Goal: Task Accomplishment & Management: Manage account settings

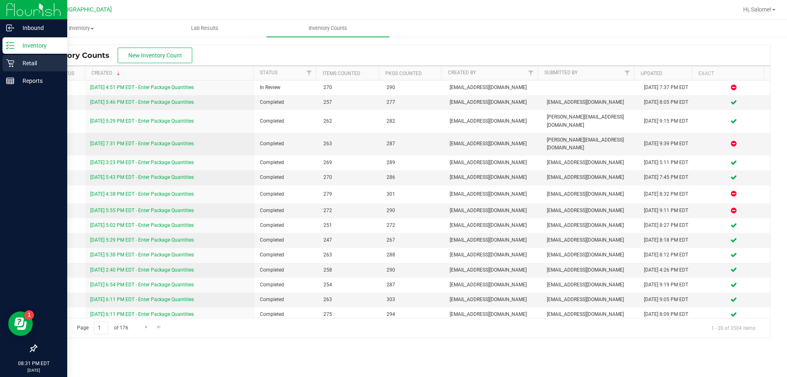
click at [43, 61] on p "Retail" at bounding box center [38, 63] width 49 height 10
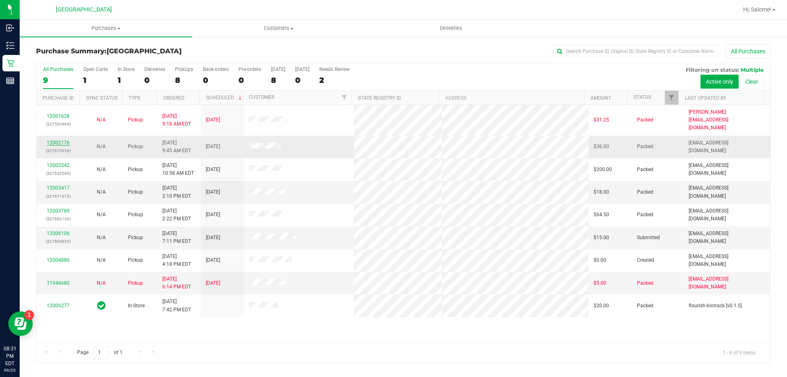
click at [59, 140] on link "12002176" at bounding box center [58, 143] width 23 height 6
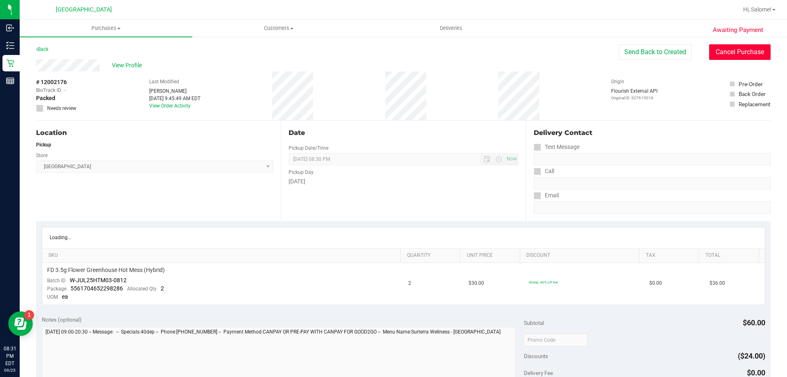
click at [742, 57] on button "Cancel Purchase" at bounding box center [739, 52] width 61 height 16
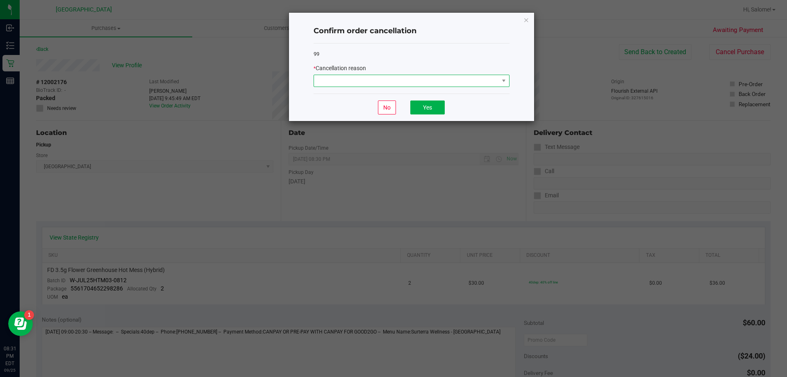
click at [466, 79] on span at bounding box center [406, 80] width 185 height 11
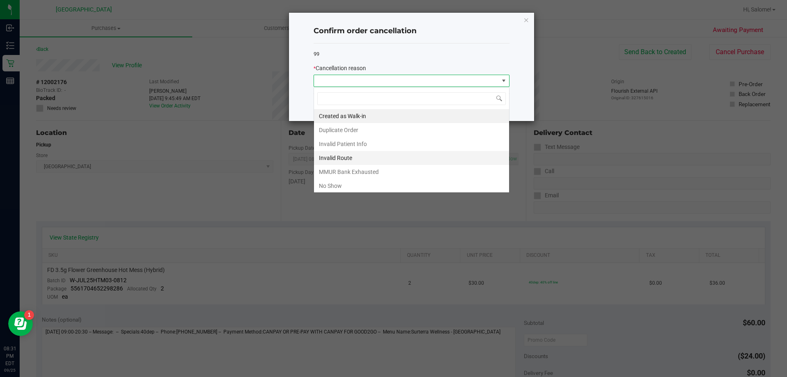
scroll to position [12, 196]
click at [364, 187] on li "No Show" at bounding box center [411, 186] width 195 height 14
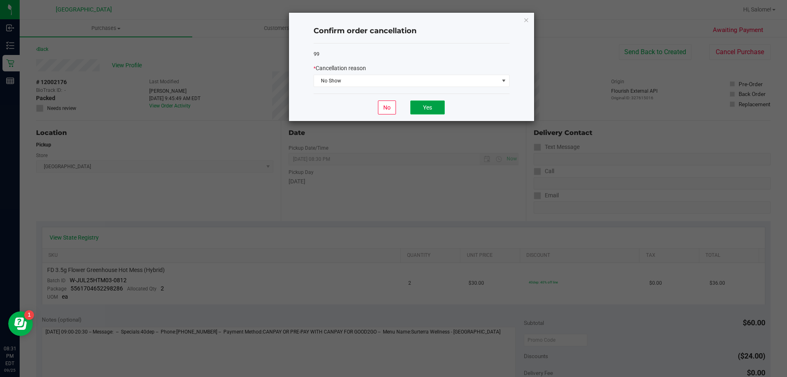
click at [426, 109] on button "Yes" at bounding box center [427, 107] width 34 height 14
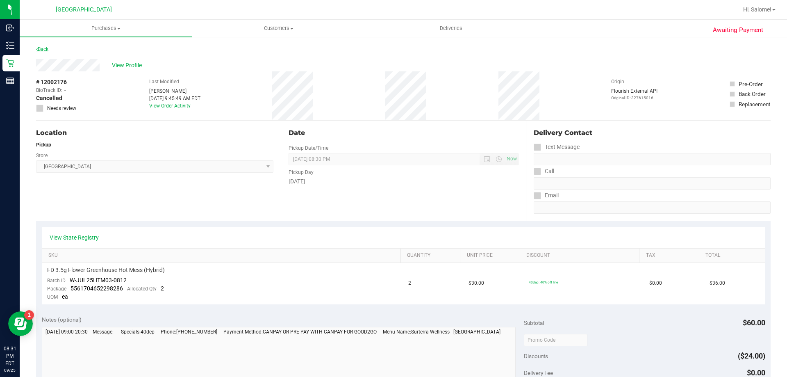
click at [40, 48] on link "Back" at bounding box center [42, 49] width 12 height 6
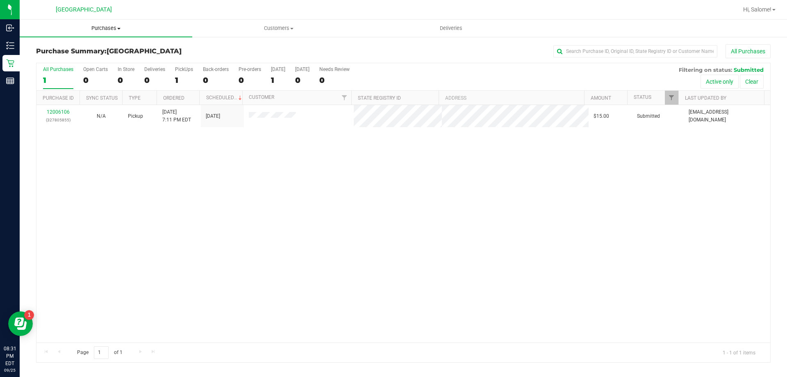
click at [121, 30] on span "Purchases" at bounding box center [106, 28] width 173 height 7
click at [84, 57] on li "Fulfillment" at bounding box center [106, 60] width 173 height 10
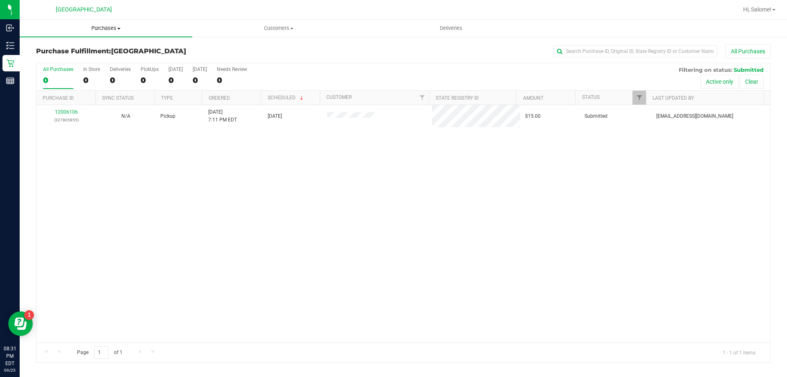
click at [117, 28] on span "Purchases" at bounding box center [106, 28] width 173 height 7
click at [70, 49] on span "Summary of purchases" at bounding box center [62, 49] width 84 height 7
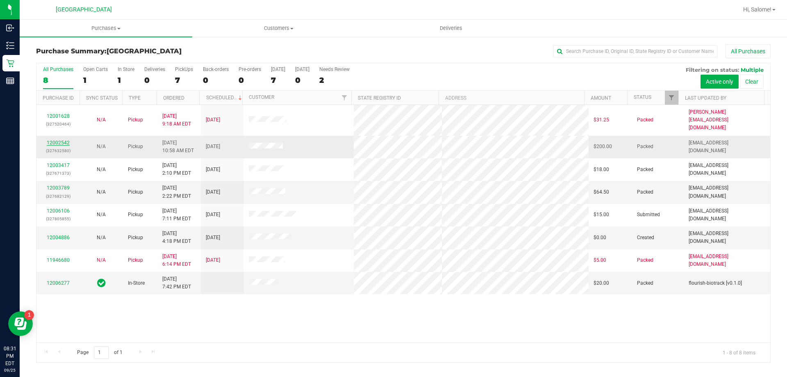
click at [61, 140] on link "12002542" at bounding box center [58, 143] width 23 height 6
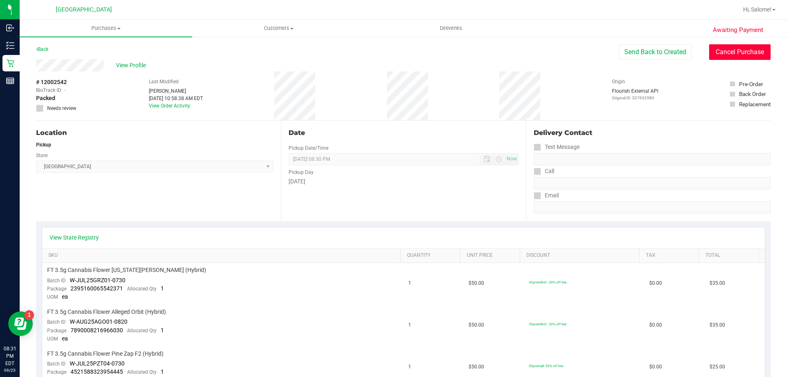
click at [738, 54] on button "Cancel Purchase" at bounding box center [739, 52] width 61 height 16
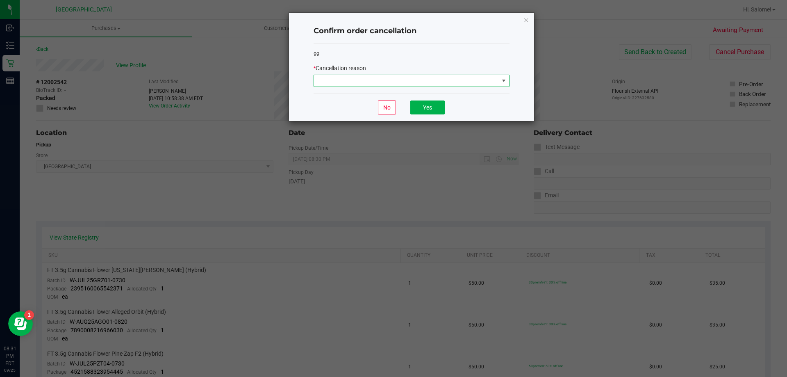
click at [464, 82] on span at bounding box center [406, 80] width 185 height 11
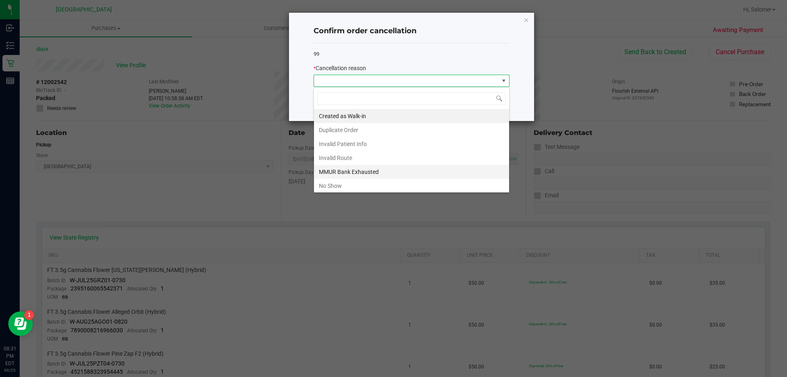
scroll to position [12, 196]
click at [358, 184] on li "No Show" at bounding box center [411, 186] width 195 height 14
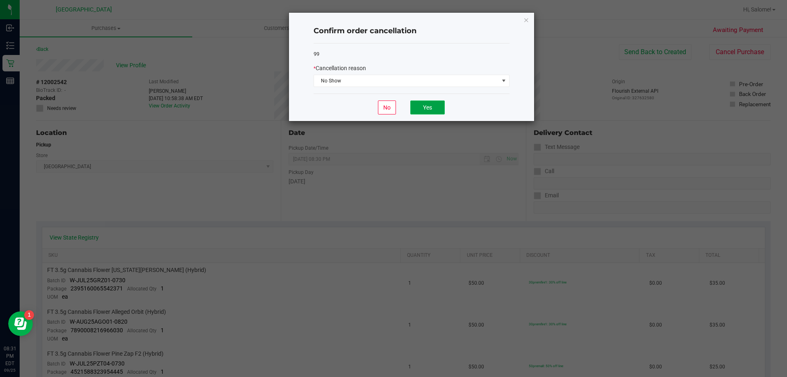
click at [432, 109] on button "Yes" at bounding box center [427, 107] width 34 height 14
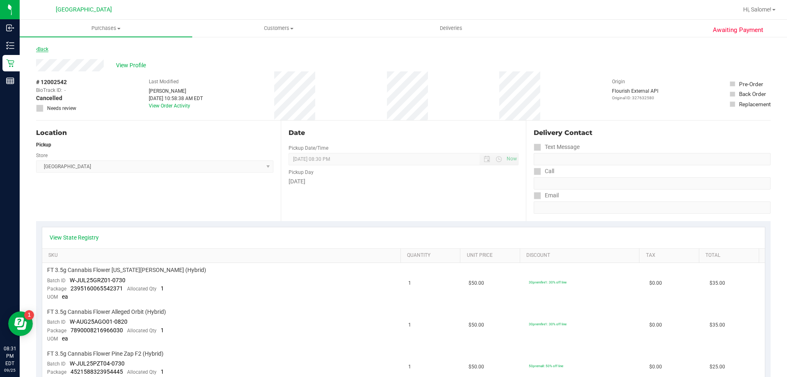
click at [48, 48] on link "Back" at bounding box center [42, 49] width 12 height 6
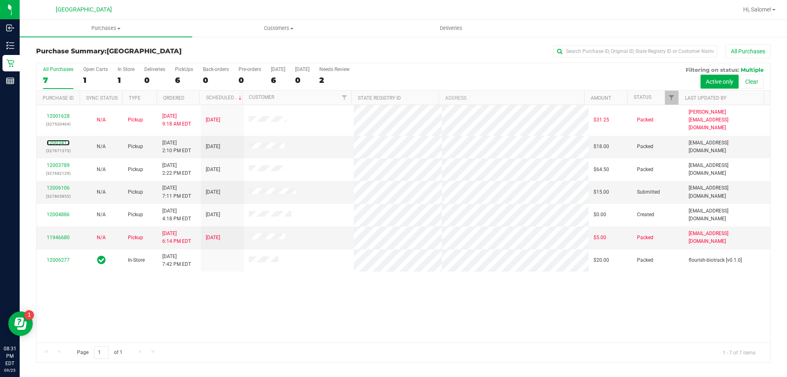
click at [61, 140] on link "12003417" at bounding box center [58, 143] width 23 height 6
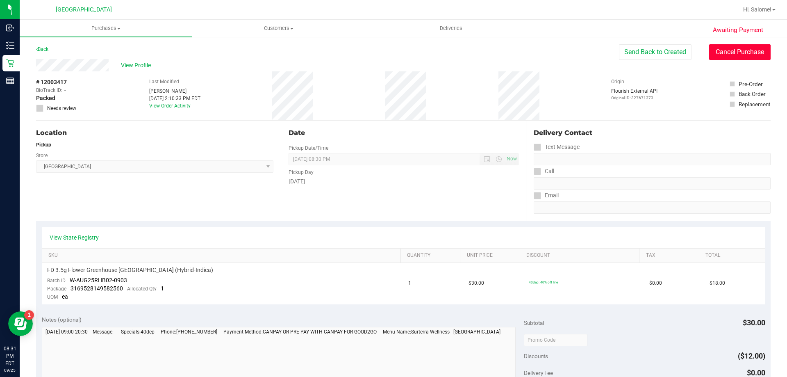
click at [742, 48] on button "Cancel Purchase" at bounding box center [739, 52] width 61 height 16
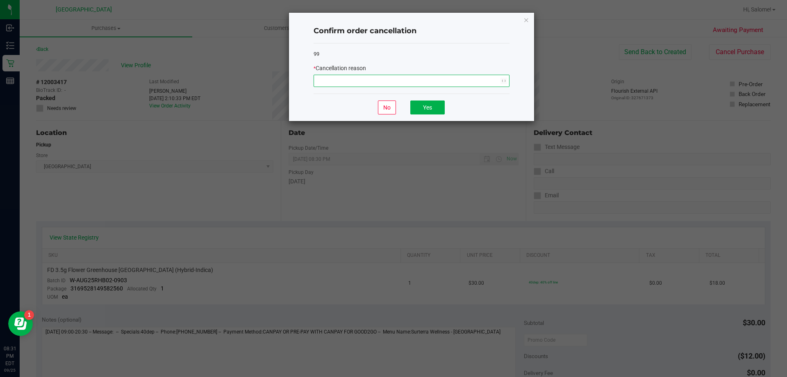
click at [487, 81] on span "NO DATA FOUND" at bounding box center [406, 80] width 185 height 11
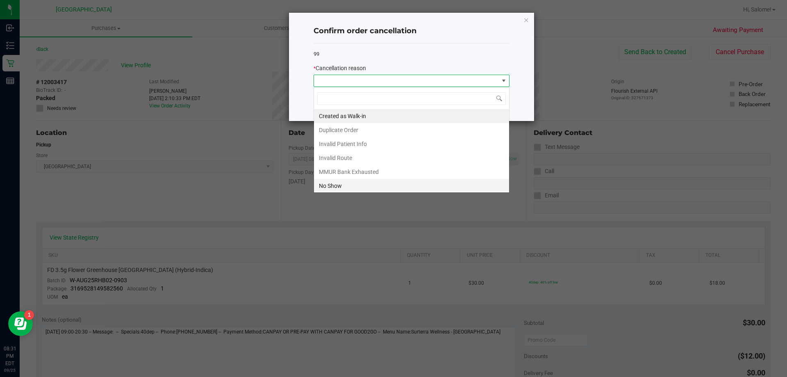
scroll to position [12, 196]
click at [332, 186] on li "No Show" at bounding box center [411, 186] width 195 height 14
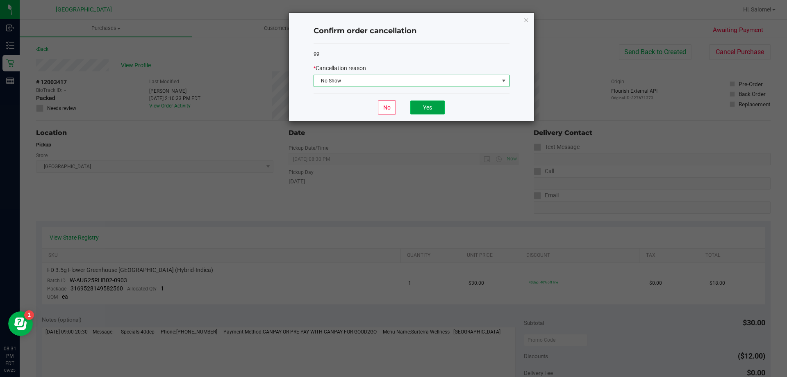
click at [428, 105] on button "Yes" at bounding box center [427, 107] width 34 height 14
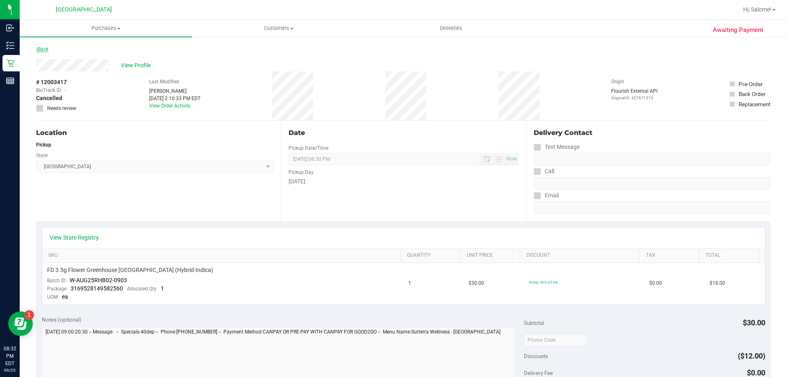
click at [45, 48] on link "Back" at bounding box center [42, 49] width 12 height 6
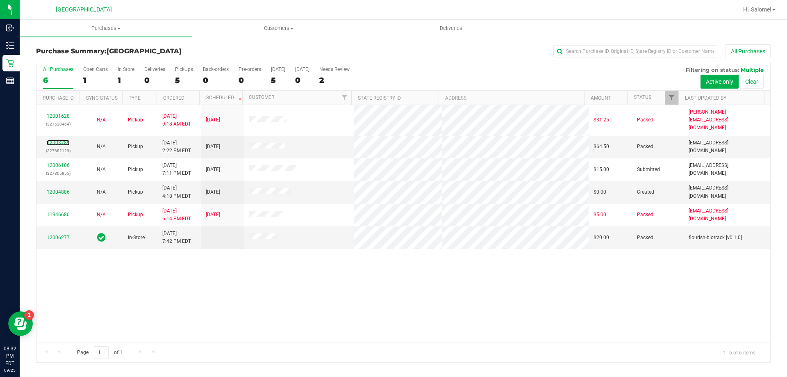
click at [61, 140] on link "12003789" at bounding box center [58, 143] width 23 height 6
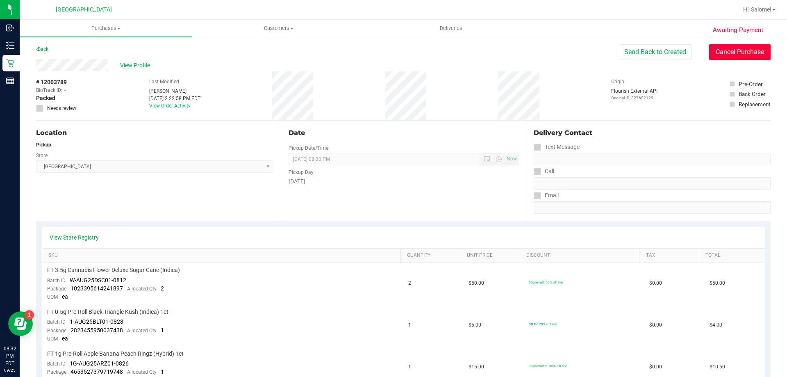
click at [719, 53] on button "Cancel Purchase" at bounding box center [739, 52] width 61 height 16
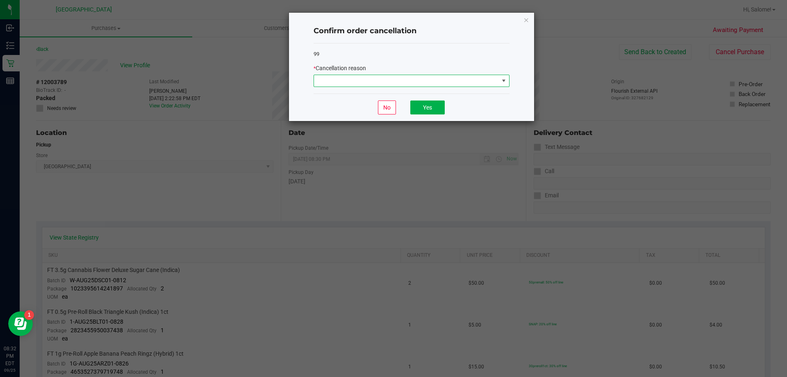
click at [473, 75] on span at bounding box center [406, 80] width 185 height 11
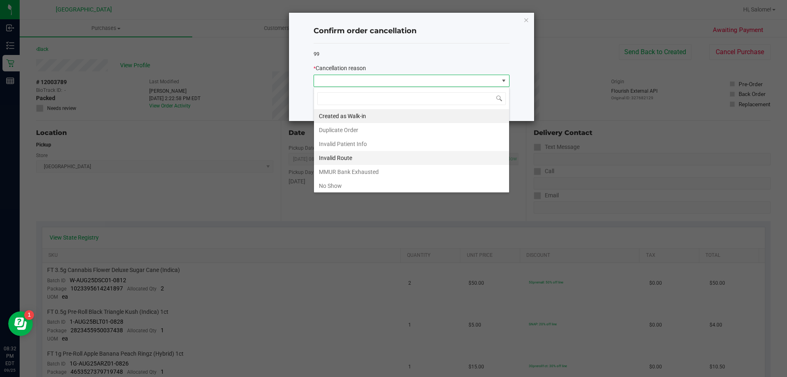
scroll to position [12, 196]
click at [340, 185] on li "No Show" at bounding box center [411, 186] width 195 height 14
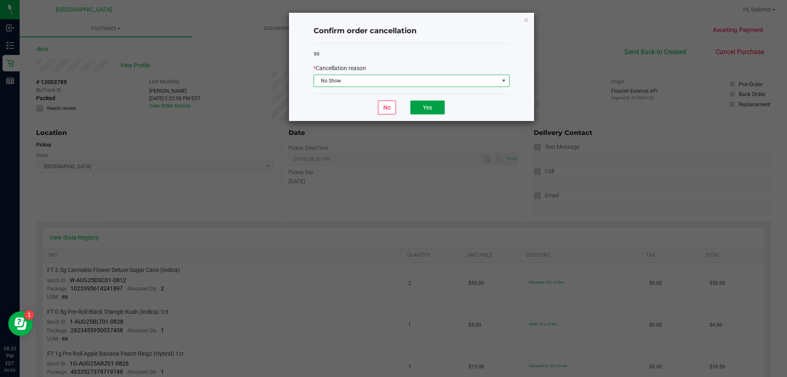
click at [427, 105] on button "Yes" at bounding box center [427, 107] width 34 height 14
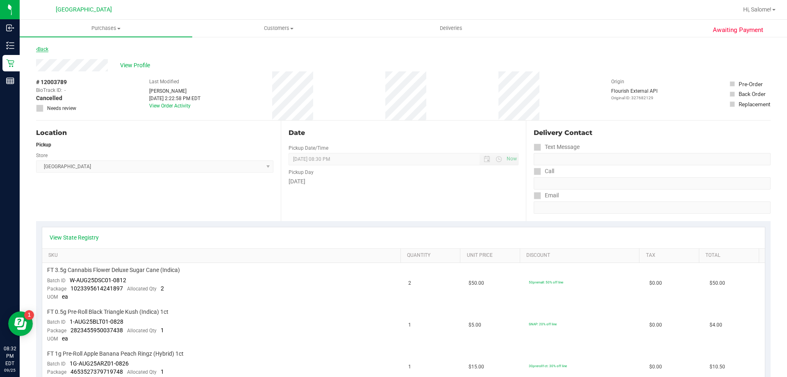
click at [41, 47] on link "Back" at bounding box center [42, 49] width 12 height 6
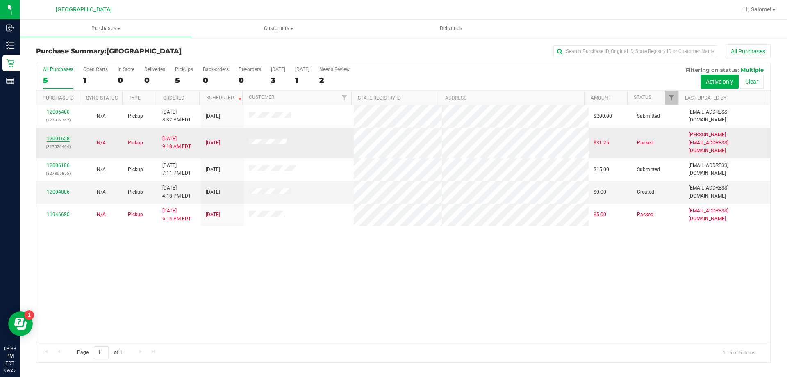
click at [61, 136] on link "12001628" at bounding box center [58, 139] width 23 height 6
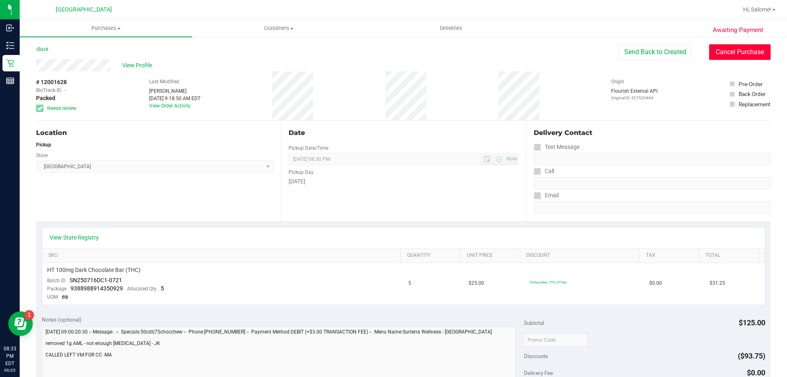
click at [730, 48] on button "Cancel Purchase" at bounding box center [739, 52] width 61 height 16
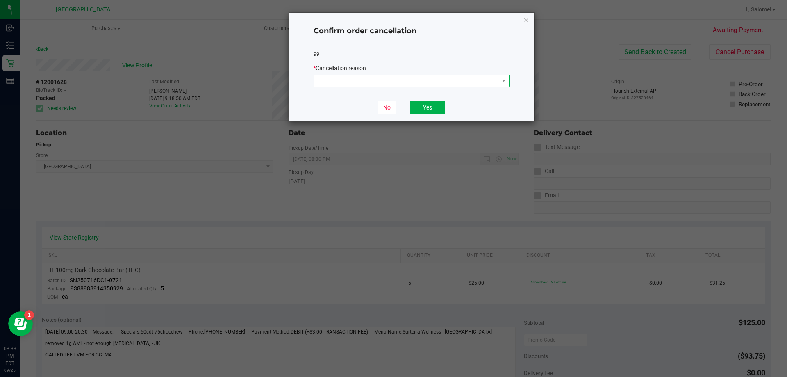
click at [457, 77] on span at bounding box center [406, 80] width 185 height 11
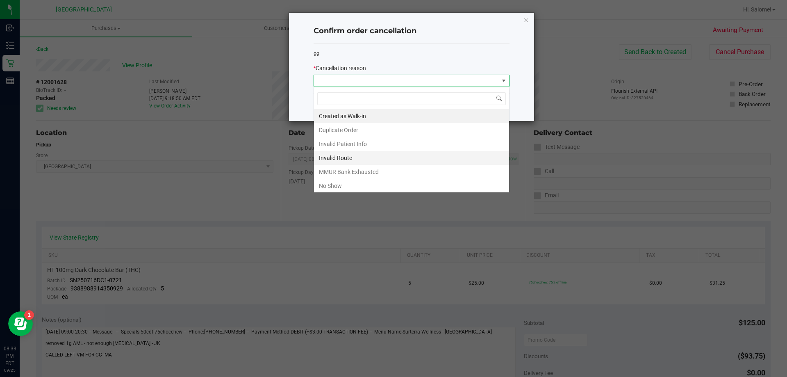
scroll to position [12, 196]
click at [353, 186] on li "No Show" at bounding box center [411, 186] width 195 height 14
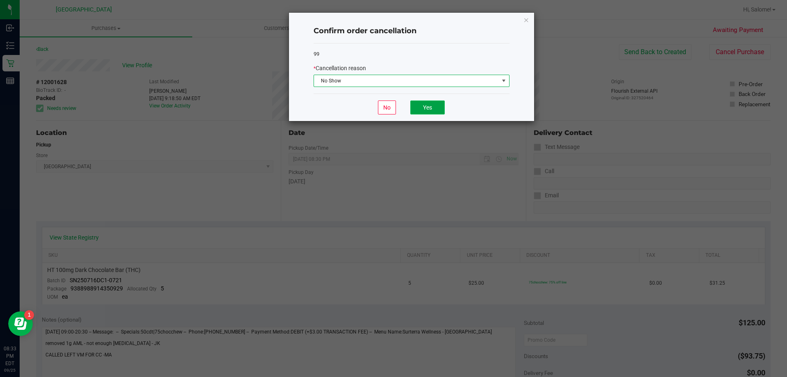
click at [422, 106] on button "Yes" at bounding box center [427, 107] width 34 height 14
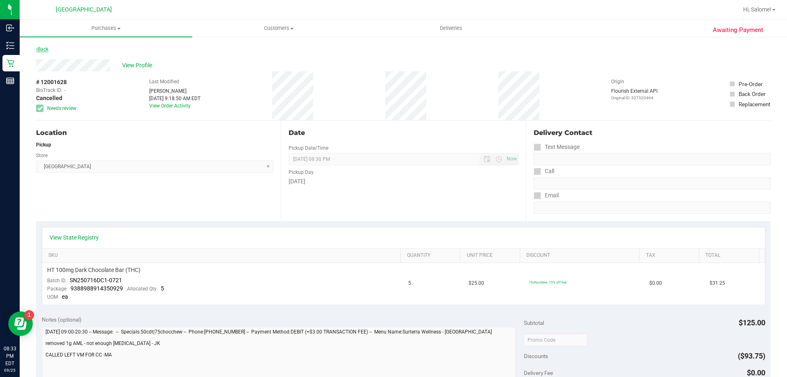
click at [47, 49] on link "Back" at bounding box center [42, 49] width 12 height 6
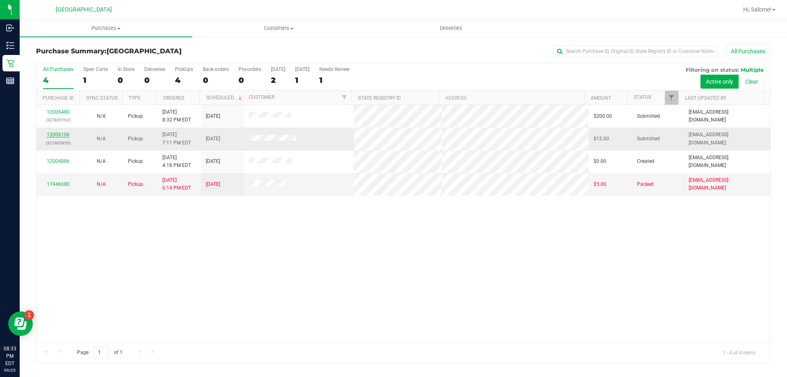
click at [60, 135] on link "12006106" at bounding box center [58, 135] width 23 height 6
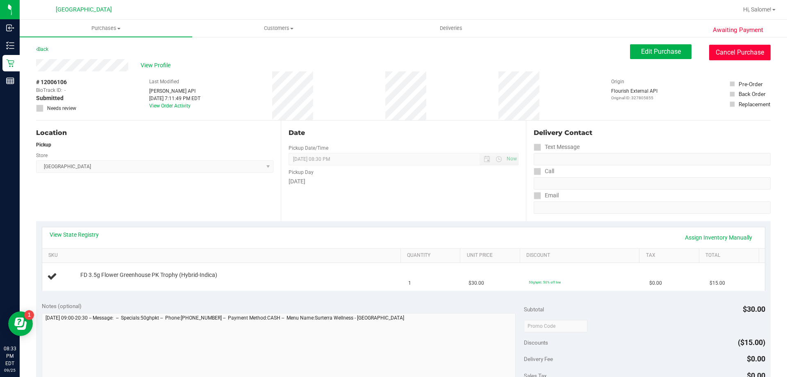
click at [749, 51] on button "Cancel Purchase" at bounding box center [739, 53] width 61 height 16
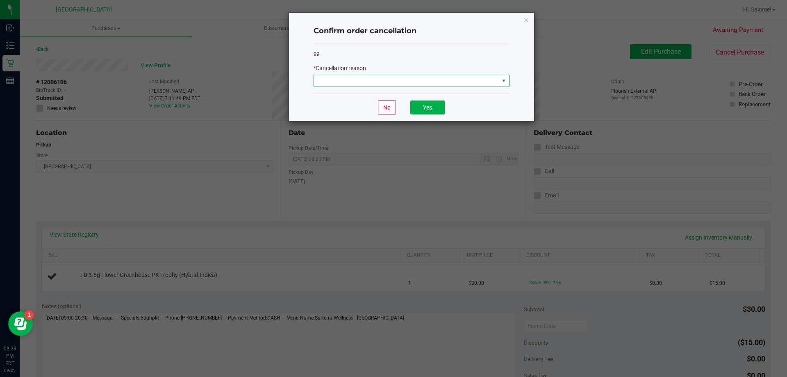
click at [455, 78] on span at bounding box center [406, 80] width 185 height 11
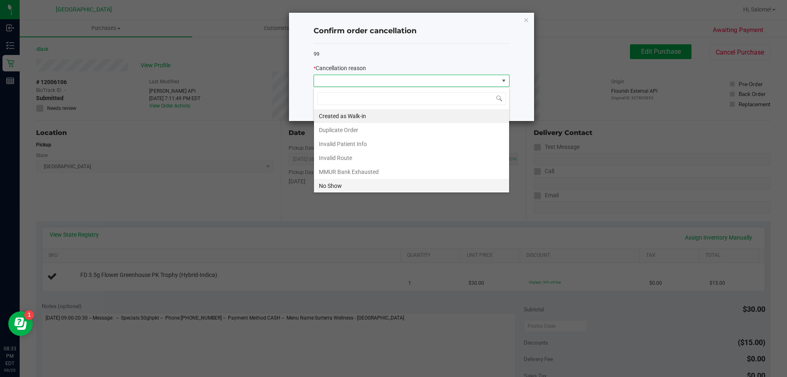
scroll to position [12, 196]
click at [357, 188] on li "No Show" at bounding box center [411, 186] width 195 height 14
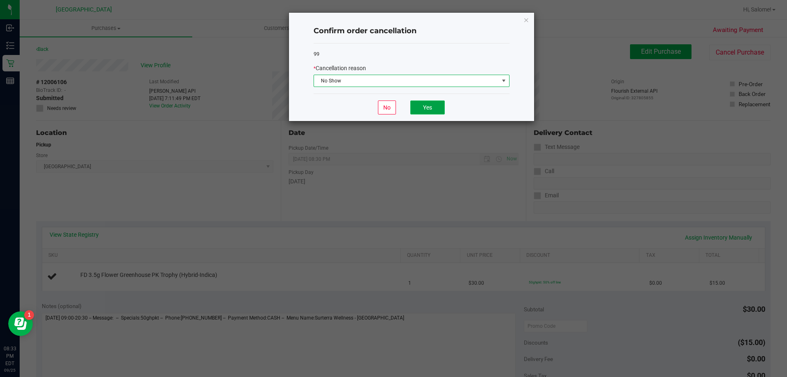
click at [426, 106] on button "Yes" at bounding box center [427, 107] width 34 height 14
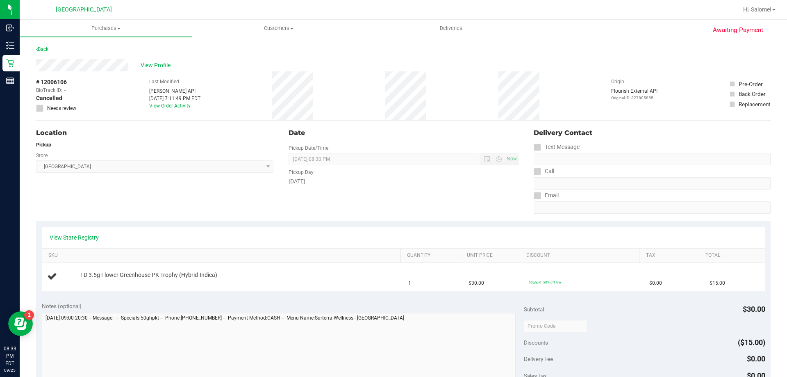
click at [47, 49] on link "Back" at bounding box center [42, 49] width 12 height 6
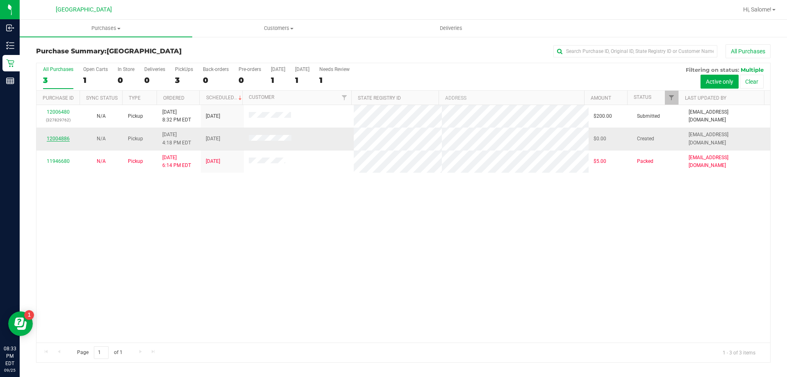
click at [59, 138] on link "12004886" at bounding box center [58, 139] width 23 height 6
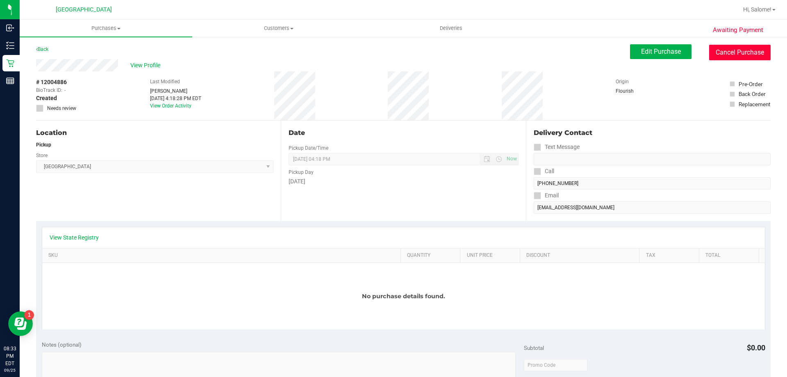
click at [734, 50] on button "Cancel Purchase" at bounding box center [739, 53] width 61 height 16
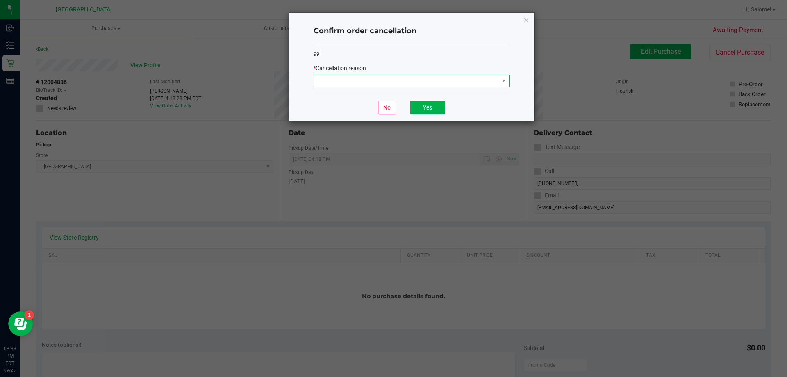
click at [474, 82] on span at bounding box center [406, 80] width 185 height 11
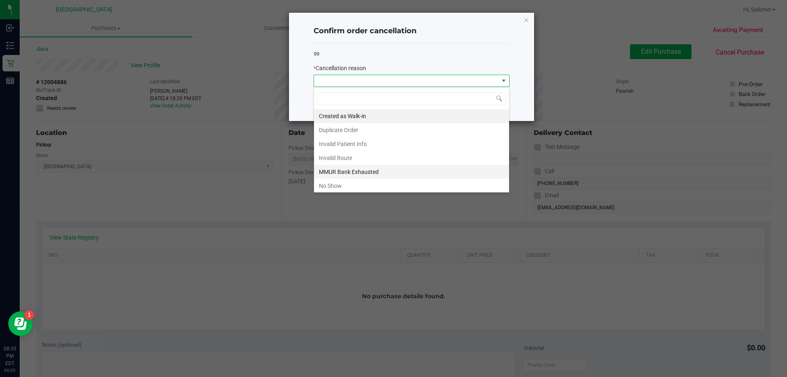
scroll to position [12, 196]
click at [349, 185] on li "No Show" at bounding box center [411, 186] width 195 height 14
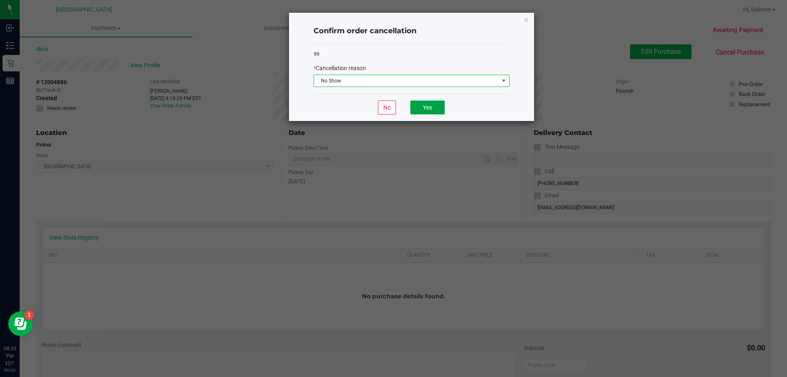
click at [428, 107] on button "Yes" at bounding box center [427, 107] width 34 height 14
